Goal: Information Seeking & Learning: Learn about a topic

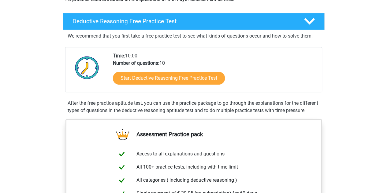
scroll to position [122, 0]
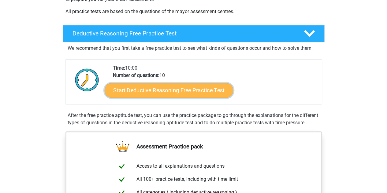
click at [162, 93] on link "Start Deductive Reasoning Free Practice Test" at bounding box center [168, 90] width 129 height 15
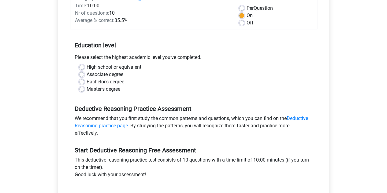
scroll to position [92, 0]
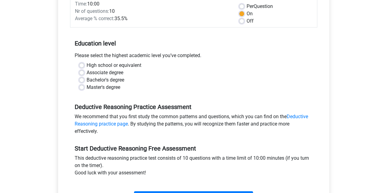
click at [87, 73] on label "Associate degree" at bounding box center [105, 72] width 37 height 7
click at [81, 73] on input "Associate degree" at bounding box center [81, 72] width 5 height 6
radio input "true"
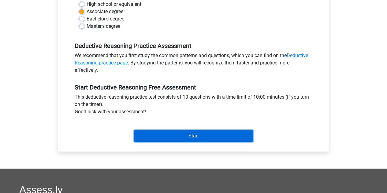
click at [176, 138] on input "Start" at bounding box center [193, 136] width 119 height 12
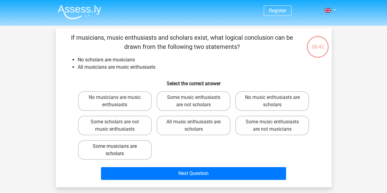
click at [133, 148] on label "Some musicians are scholars" at bounding box center [115, 151] width 74 height 20
click at [119, 148] on input "Some musicians are scholars" at bounding box center [117, 149] width 4 height 4
radio input "true"
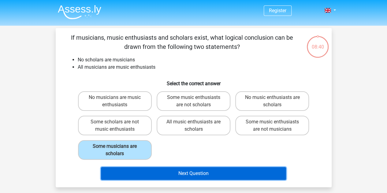
click at [178, 172] on button "Next Question" at bounding box center [193, 173] width 185 height 13
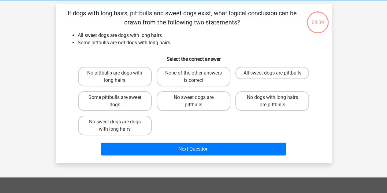
scroll to position [28, 0]
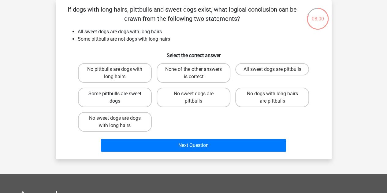
click at [133, 95] on label "Some pittbulls are sweet dogs" at bounding box center [115, 98] width 74 height 20
click at [119, 95] on input "Some pittbulls are sweet dogs" at bounding box center [117, 96] width 4 height 4
radio input "true"
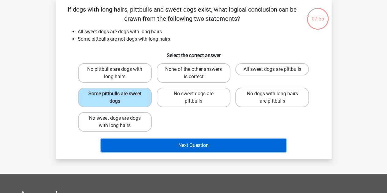
click at [220, 147] on button "Next Question" at bounding box center [193, 145] width 185 height 13
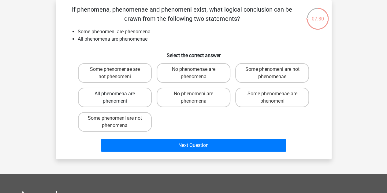
click at [114, 96] on label "All phenomena are phenomeni" at bounding box center [115, 98] width 74 height 20
click at [115, 96] on input "All phenomena are phenomeni" at bounding box center [117, 96] width 4 height 4
radio input "true"
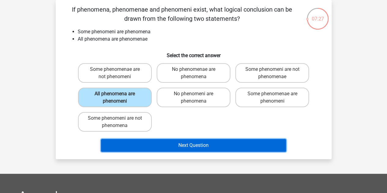
click at [219, 144] on button "Next Question" at bounding box center [193, 145] width 185 height 13
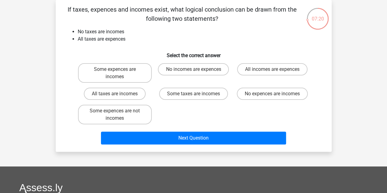
drag, startPoint x: 219, startPoint y: 144, endPoint x: 29, endPoint y: 63, distance: 207.1
click at [29, 63] on div "Register Nederlands English" at bounding box center [193, 150] width 387 height 357
click at [203, 72] on label "No incomes are expences" at bounding box center [193, 69] width 71 height 12
click at [197, 72] on input "No incomes are expences" at bounding box center [195, 72] width 4 height 4
radio input "true"
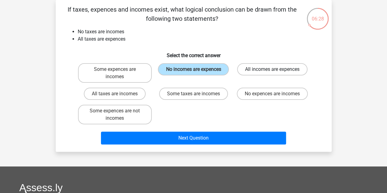
click at [285, 73] on label "All incomes are expences" at bounding box center [272, 69] width 70 height 12
click at [276, 73] on input "All incomes are expences" at bounding box center [274, 72] width 4 height 4
radio input "true"
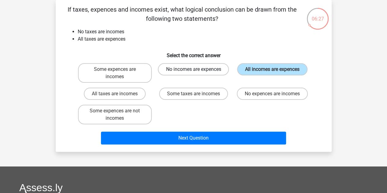
click at [186, 75] on label "No incomes are expences" at bounding box center [193, 69] width 71 height 12
click at [193, 73] on input "No incomes are expences" at bounding box center [195, 72] width 4 height 4
radio input "true"
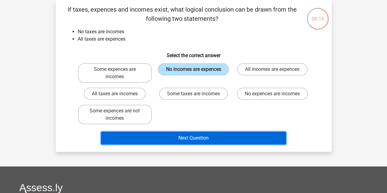
click at [206, 144] on button "Next Question" at bounding box center [193, 138] width 185 height 13
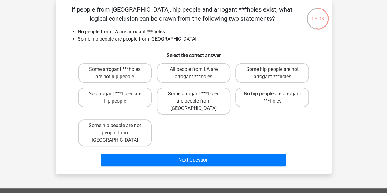
click at [198, 97] on label "Some arrogant ***holes are people from LA" at bounding box center [194, 101] width 74 height 27
click at [197, 97] on input "Some arrogant ***holes are people from LA" at bounding box center [195, 96] width 4 height 4
radio input "true"
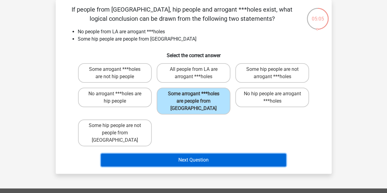
click at [215, 154] on button "Next Question" at bounding box center [193, 160] width 185 height 13
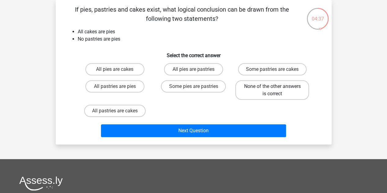
click at [270, 83] on label "None of the other answers is correct" at bounding box center [272, 91] width 74 height 20
click at [272, 87] on input "None of the other answers is correct" at bounding box center [274, 89] width 4 height 4
radio input "true"
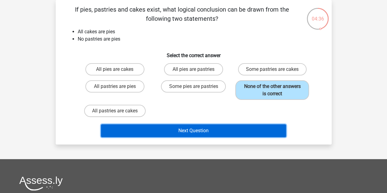
click at [206, 130] on button "Next Question" at bounding box center [193, 131] width 185 height 13
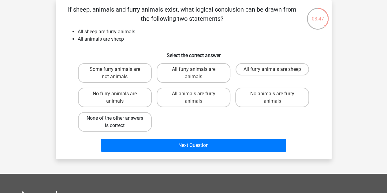
click at [118, 115] on label "None of the other answers is correct" at bounding box center [115, 122] width 74 height 20
click at [118, 118] on input "None of the other answers is correct" at bounding box center [117, 120] width 4 height 4
radio input "true"
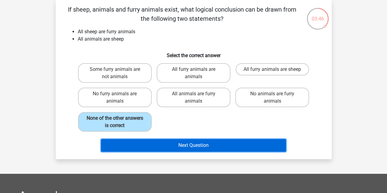
click at [164, 140] on button "Next Question" at bounding box center [193, 145] width 185 height 13
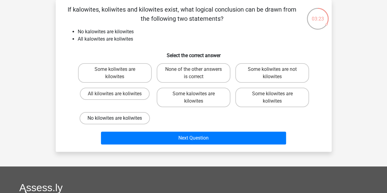
click at [111, 119] on label "No kilowites are koliwites" at bounding box center [115, 118] width 70 height 12
click at [115, 119] on input "No kilowites are koliwites" at bounding box center [117, 120] width 4 height 4
radio input "true"
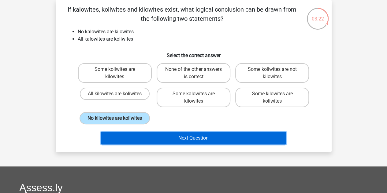
click at [193, 138] on button "Next Question" at bounding box center [193, 138] width 185 height 13
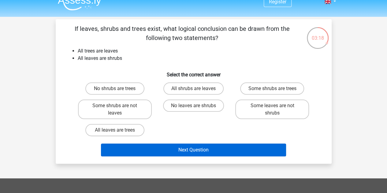
scroll to position [0, 0]
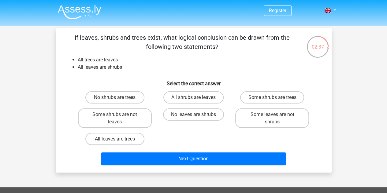
click at [126, 139] on label "All leaves are trees" at bounding box center [114, 139] width 59 height 12
click at [119, 139] on input "All leaves are trees" at bounding box center [117, 141] width 4 height 4
radio input "true"
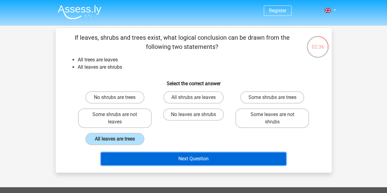
drag, startPoint x: 204, startPoint y: 159, endPoint x: 204, endPoint y: 155, distance: 3.7
click at [204, 158] on button "Next Question" at bounding box center [193, 159] width 185 height 13
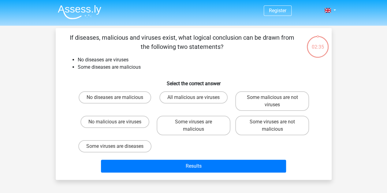
scroll to position [28, 0]
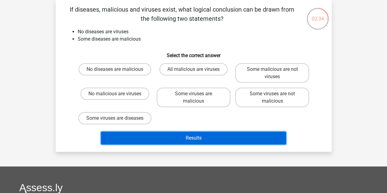
click at [210, 143] on button "Results" at bounding box center [193, 138] width 185 height 13
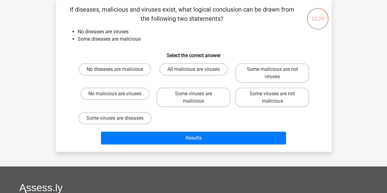
scroll to position [0, 0]
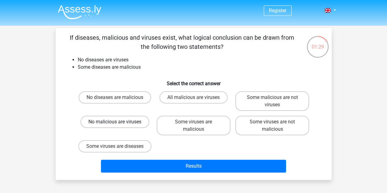
click at [130, 124] on label "No malicious are viruses" at bounding box center [115, 122] width 69 height 12
click at [119, 124] on input "No malicious are viruses" at bounding box center [117, 124] width 4 height 4
radio input "true"
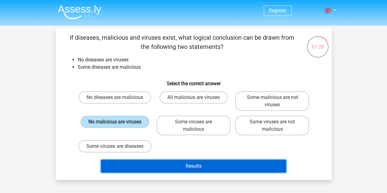
click at [185, 173] on button "Results" at bounding box center [193, 166] width 185 height 13
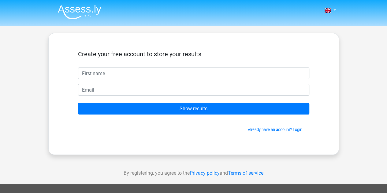
click at [90, 71] on input "text" at bounding box center [193, 74] width 231 height 12
type input "Andrea"
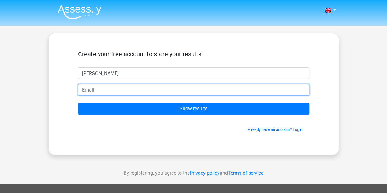
click at [118, 90] on input "email" at bounding box center [193, 90] width 231 height 12
type input "and.cosco@gmail.com"
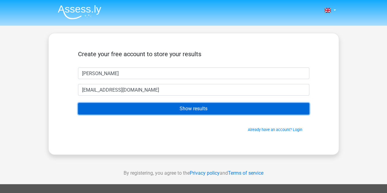
click at [160, 106] on input "Show results" at bounding box center [193, 109] width 231 height 12
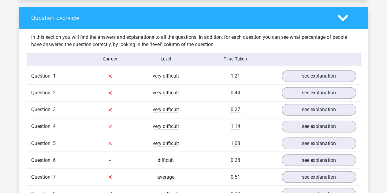
scroll to position [459, 0]
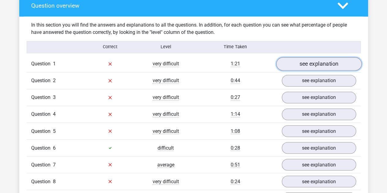
click at [291, 62] on link "see explanation" at bounding box center [318, 63] width 85 height 13
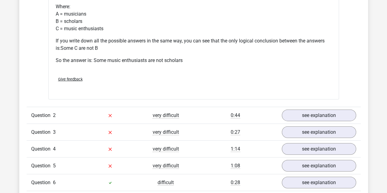
scroll to position [765, 0]
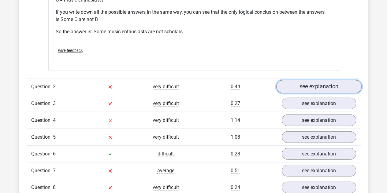
click at [300, 84] on link "see explanation" at bounding box center [318, 86] width 85 height 13
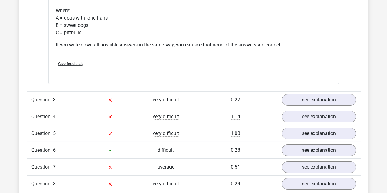
scroll to position [949, 0]
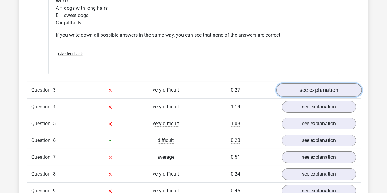
click at [298, 92] on link "see explanation" at bounding box center [318, 90] width 85 height 13
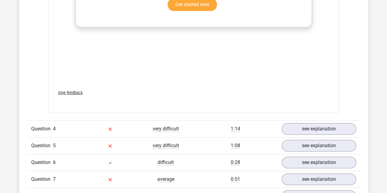
scroll to position [1347, 0]
